Goal: Find specific page/section: Find specific page/section

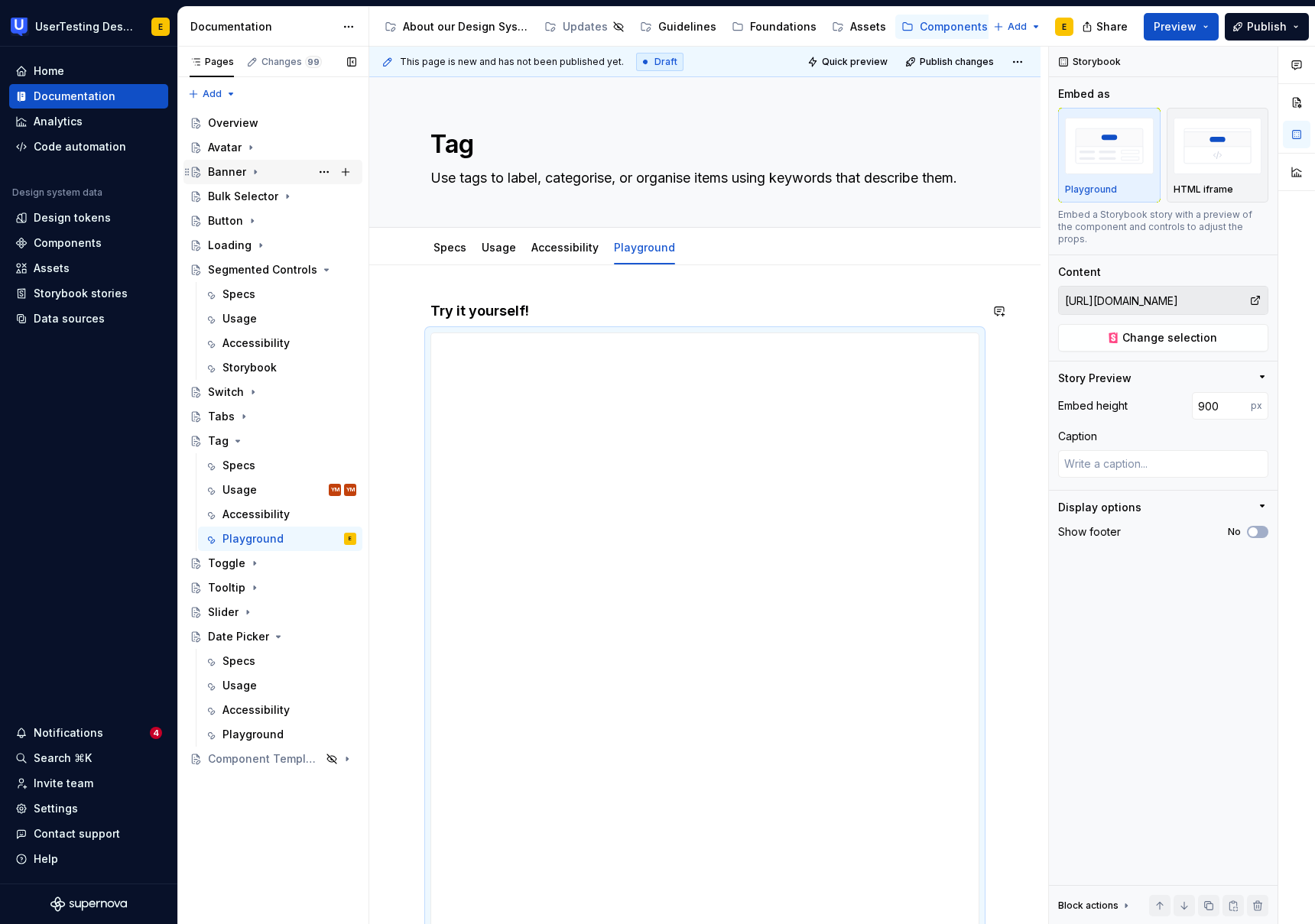
type textarea "*"
click at [94, 216] on div "Design tokens" at bounding box center [72, 218] width 77 height 15
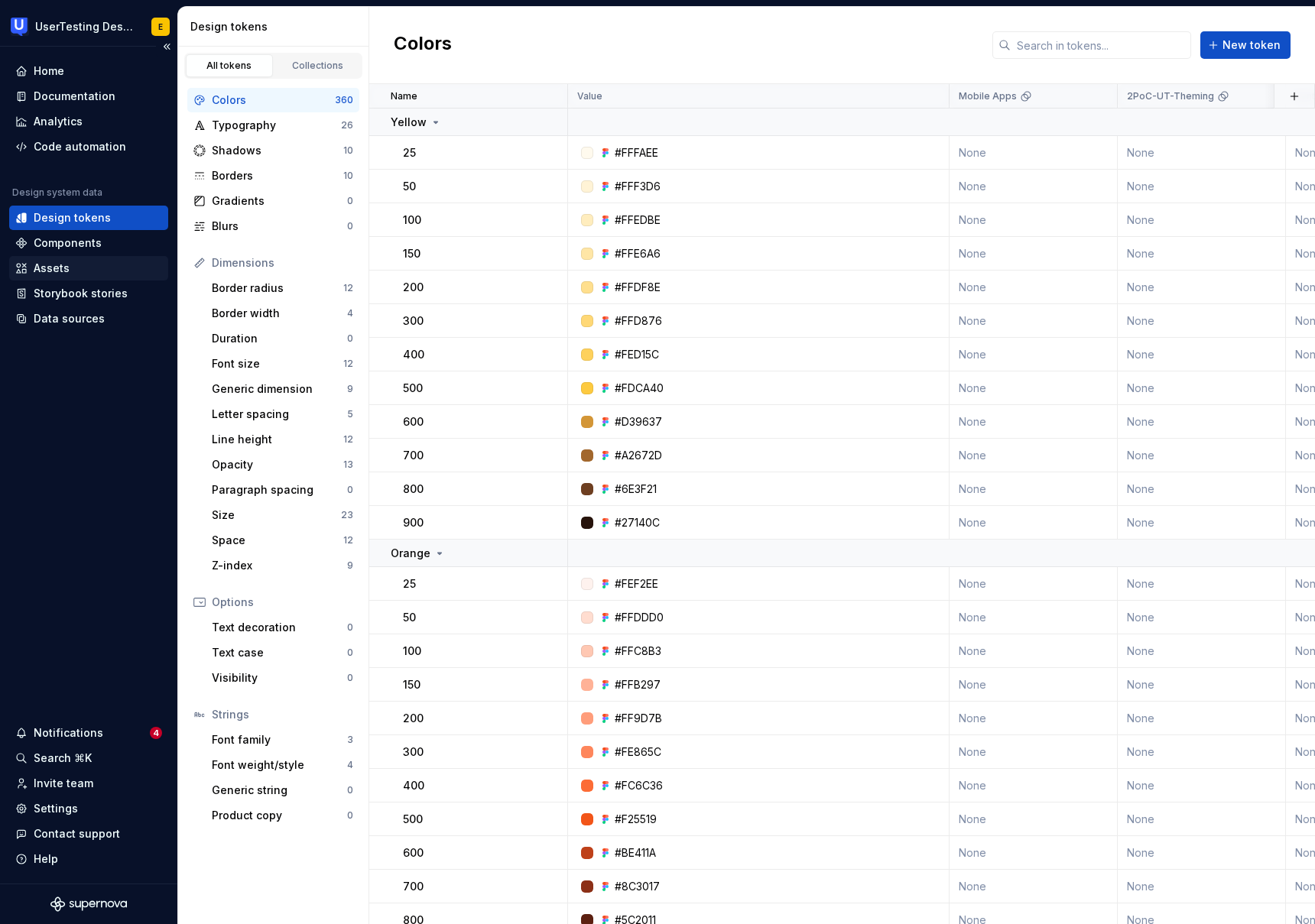
click at [58, 271] on div "Assets" at bounding box center [52, 268] width 36 height 15
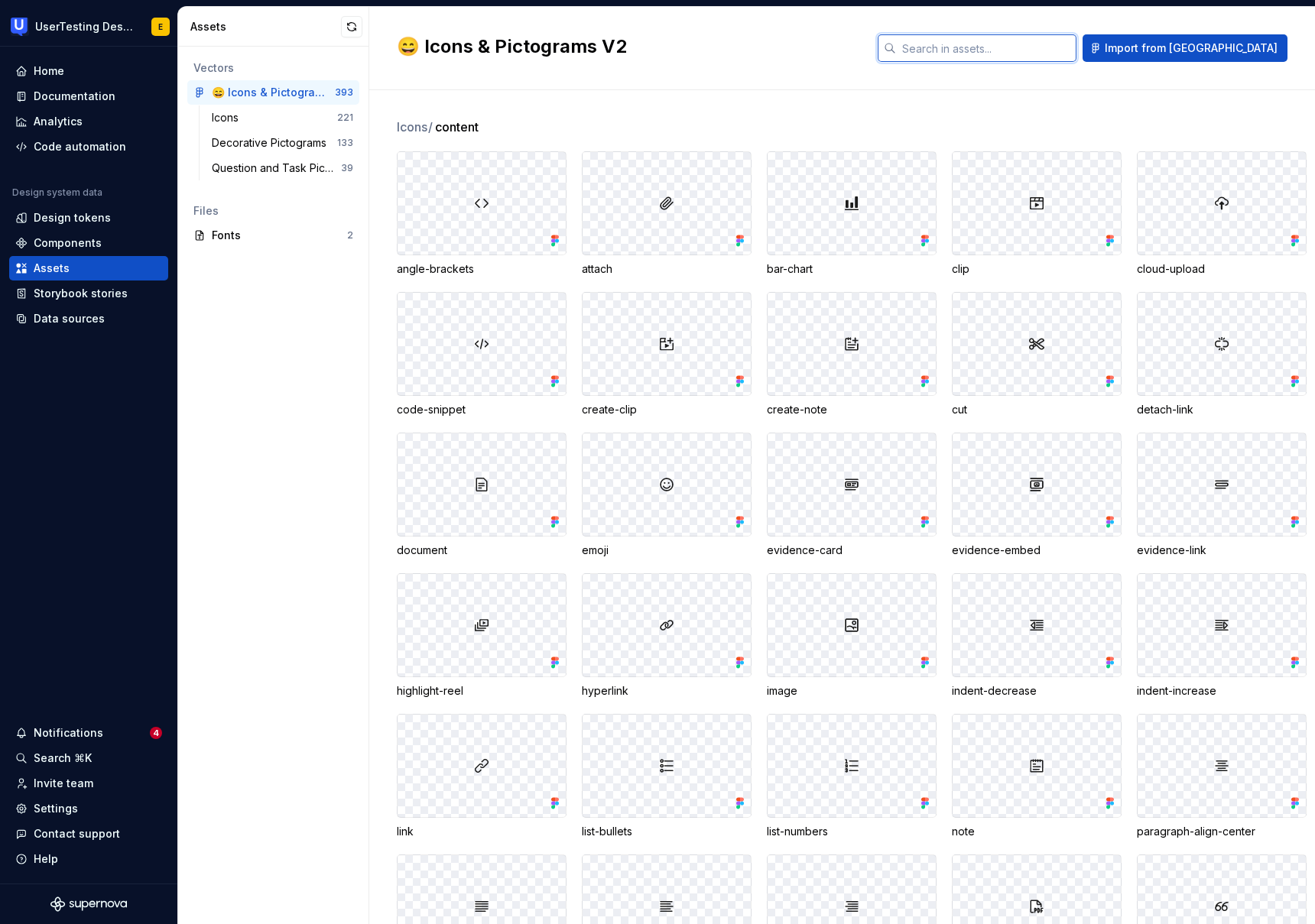
click at [1005, 51] on input "text" at bounding box center [986, 48] width 180 height 27
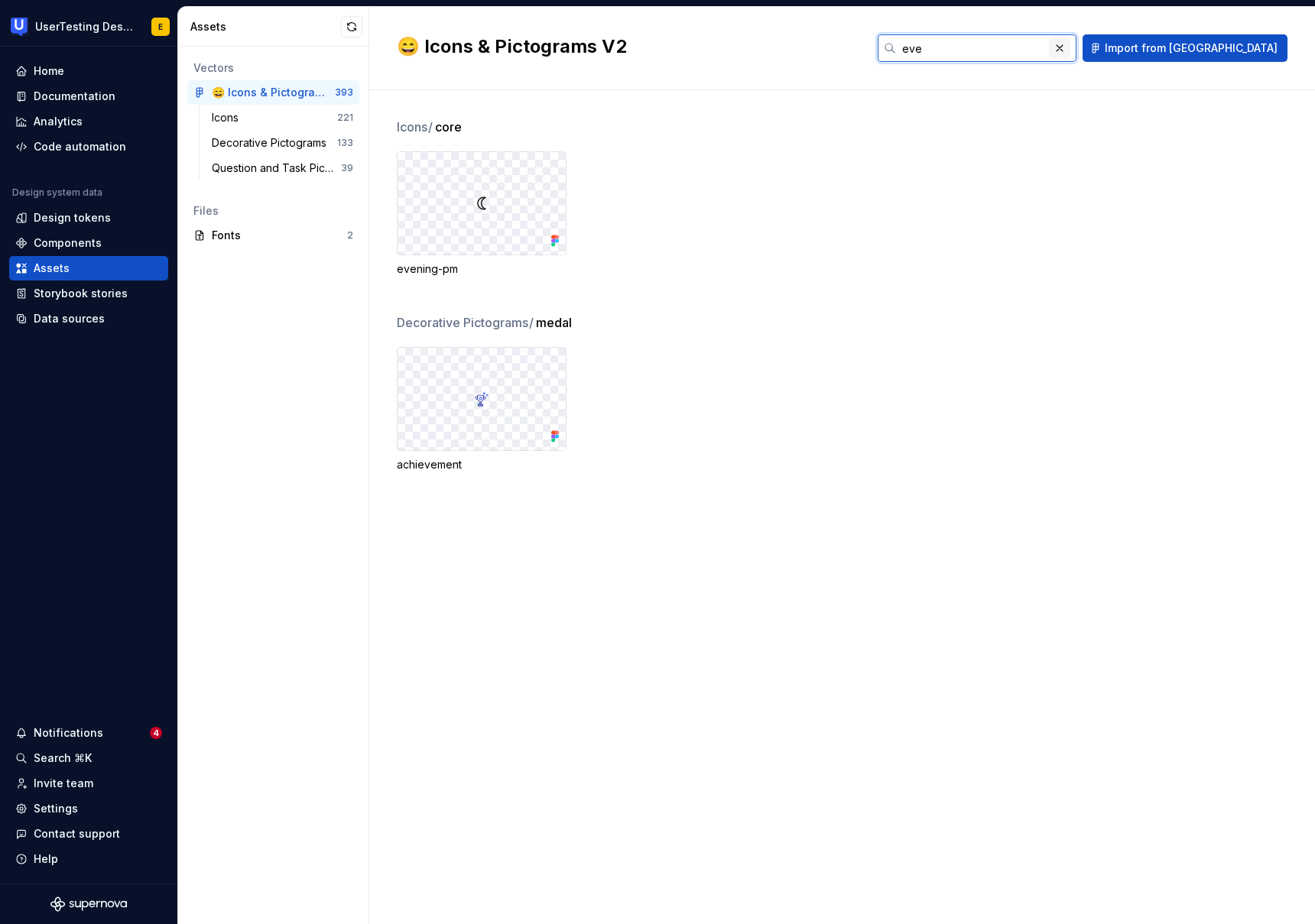
type input "eve"
click at [1071, 51] on button "button" at bounding box center [1059, 48] width 22 height 22
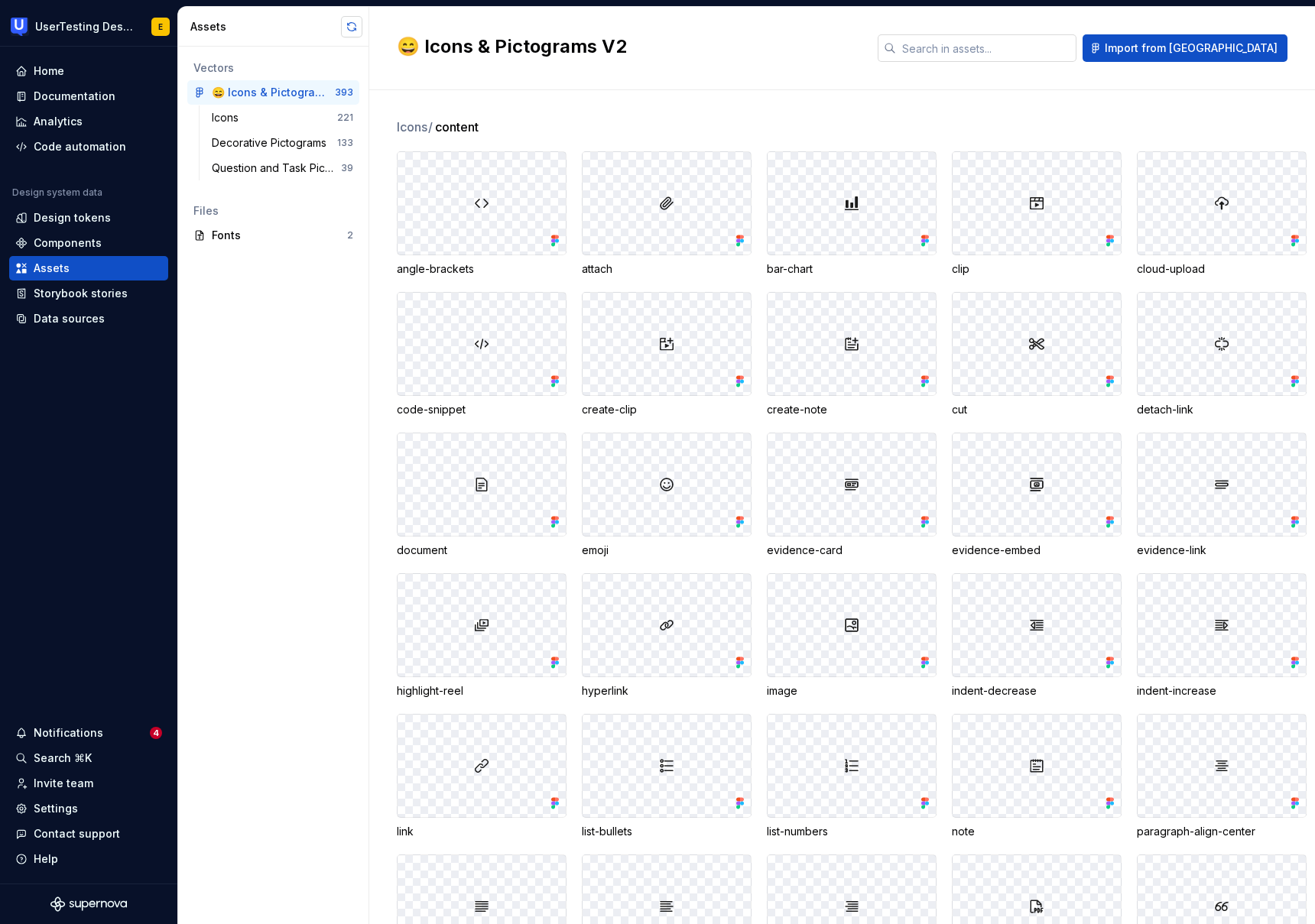
click at [352, 26] on button "button" at bounding box center [352, 26] width 22 height 22
